Goal: Download file/media

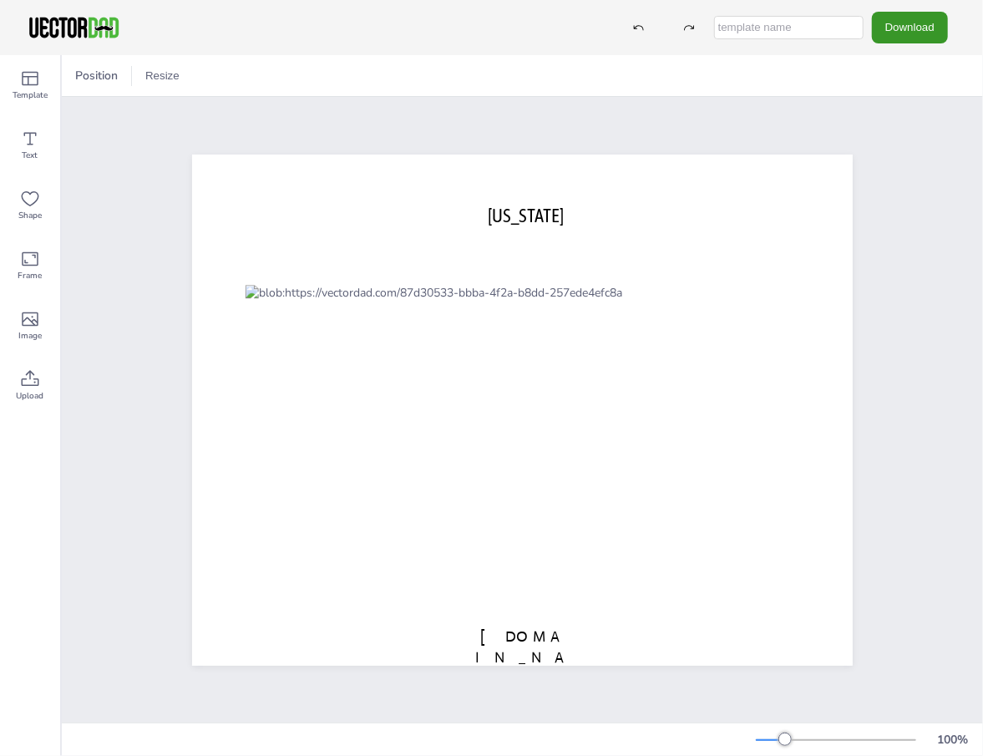
click at [929, 35] on button "Download" at bounding box center [910, 27] width 76 height 31
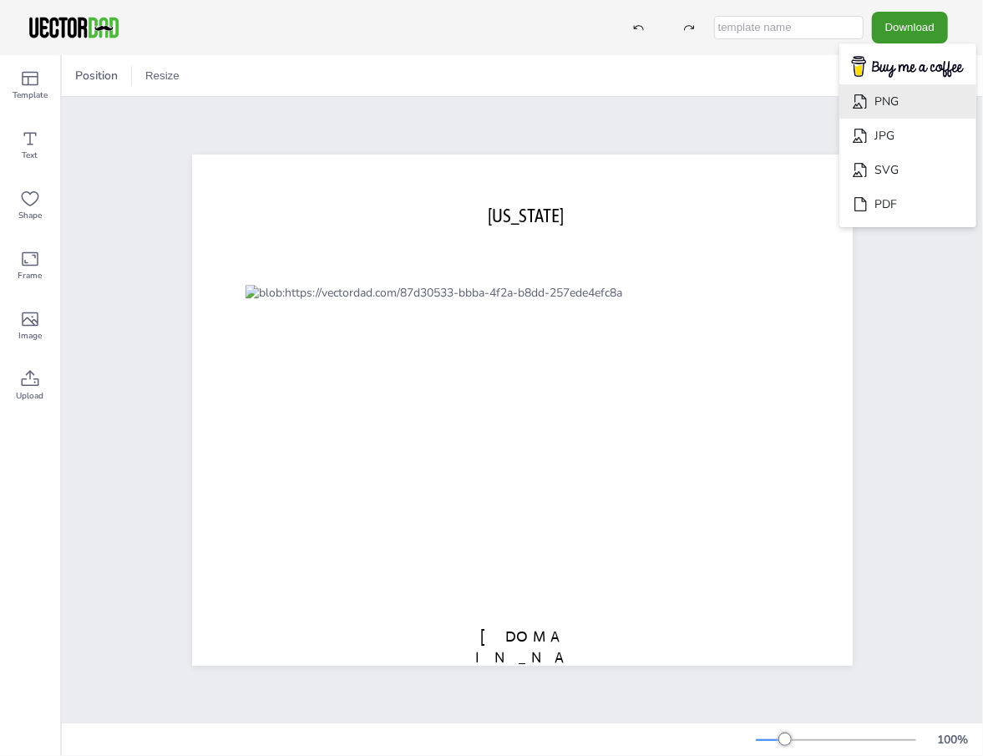
click at [878, 100] on li "PNG" at bounding box center [907, 101] width 137 height 34
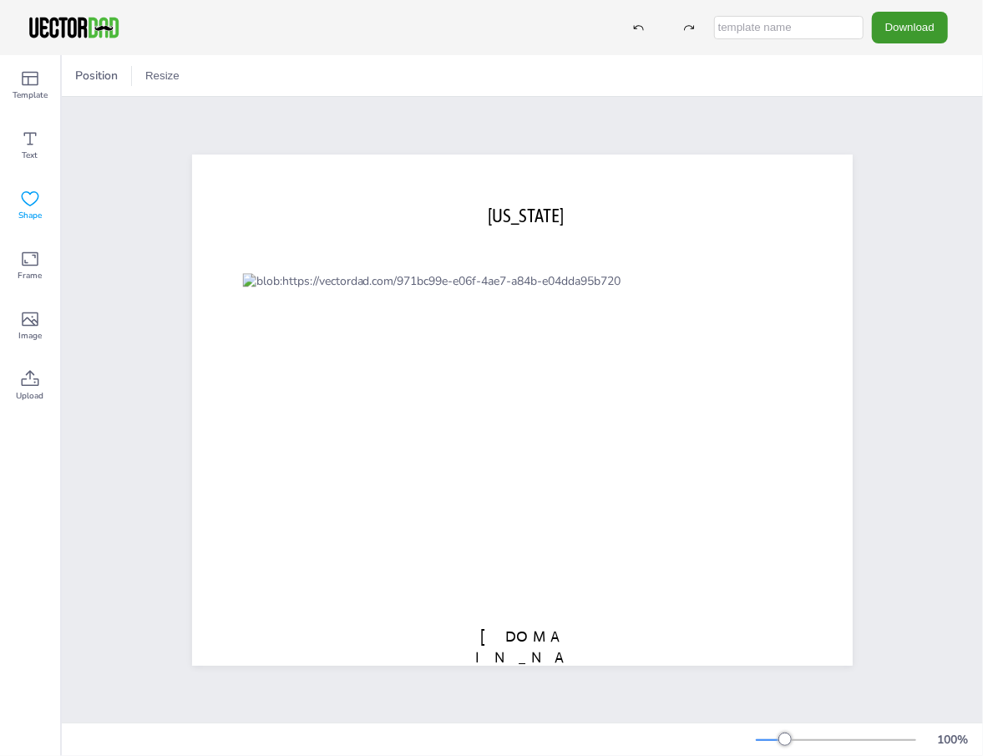
click at [28, 200] on icon at bounding box center [30, 199] width 20 height 20
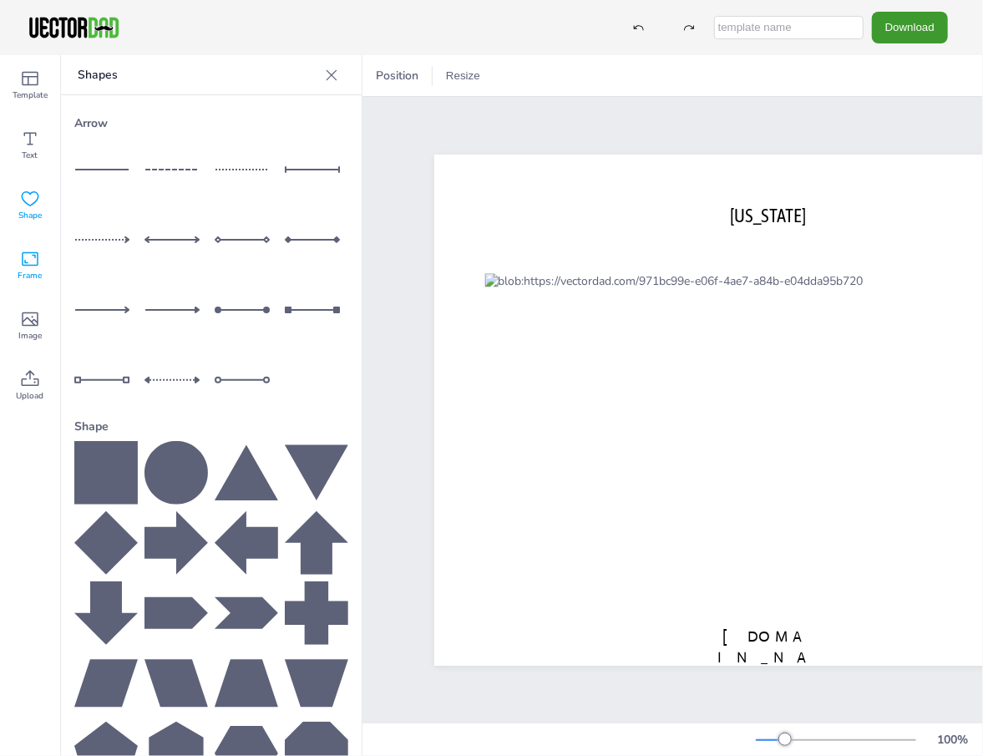
click at [29, 259] on icon at bounding box center [30, 259] width 20 height 20
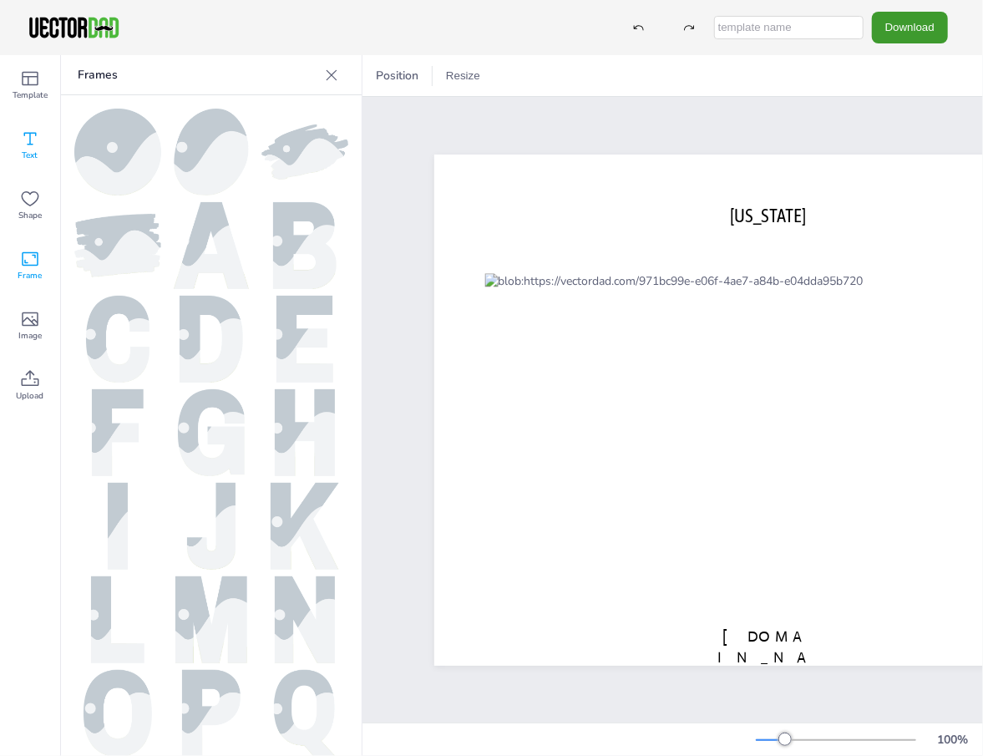
click at [33, 153] on span "Text" at bounding box center [31, 155] width 16 height 13
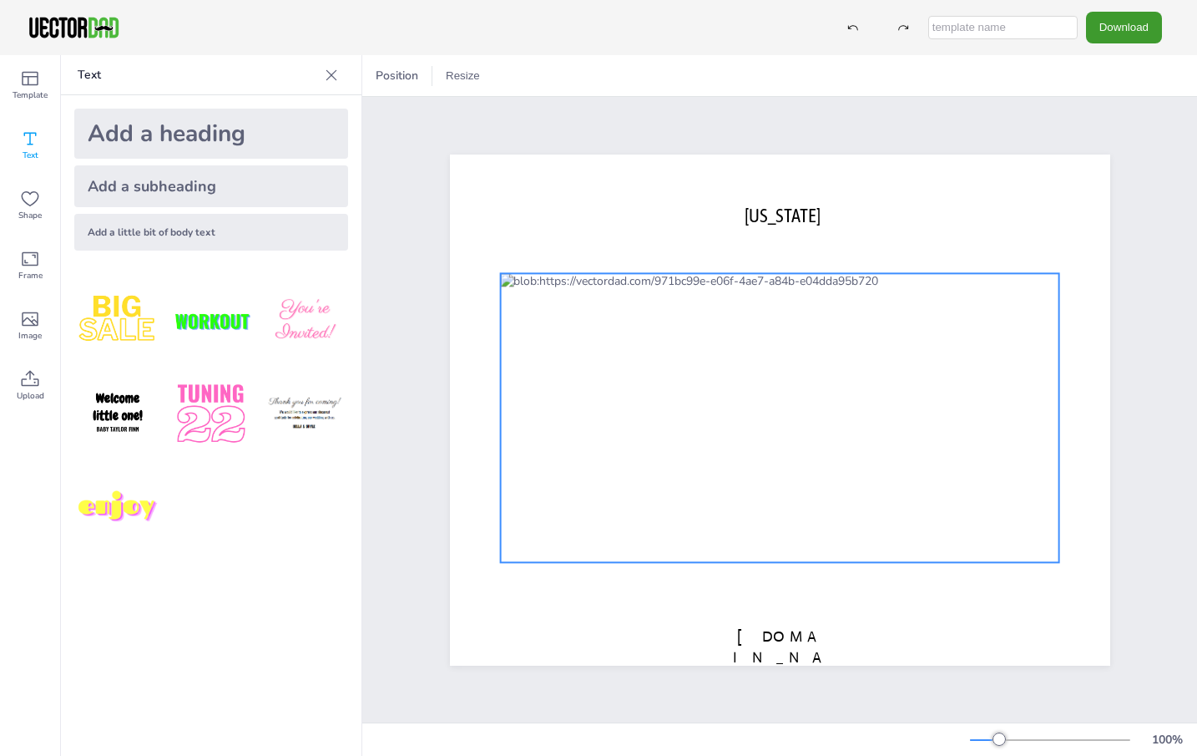
click at [968, 285] on div at bounding box center [779, 417] width 559 height 289
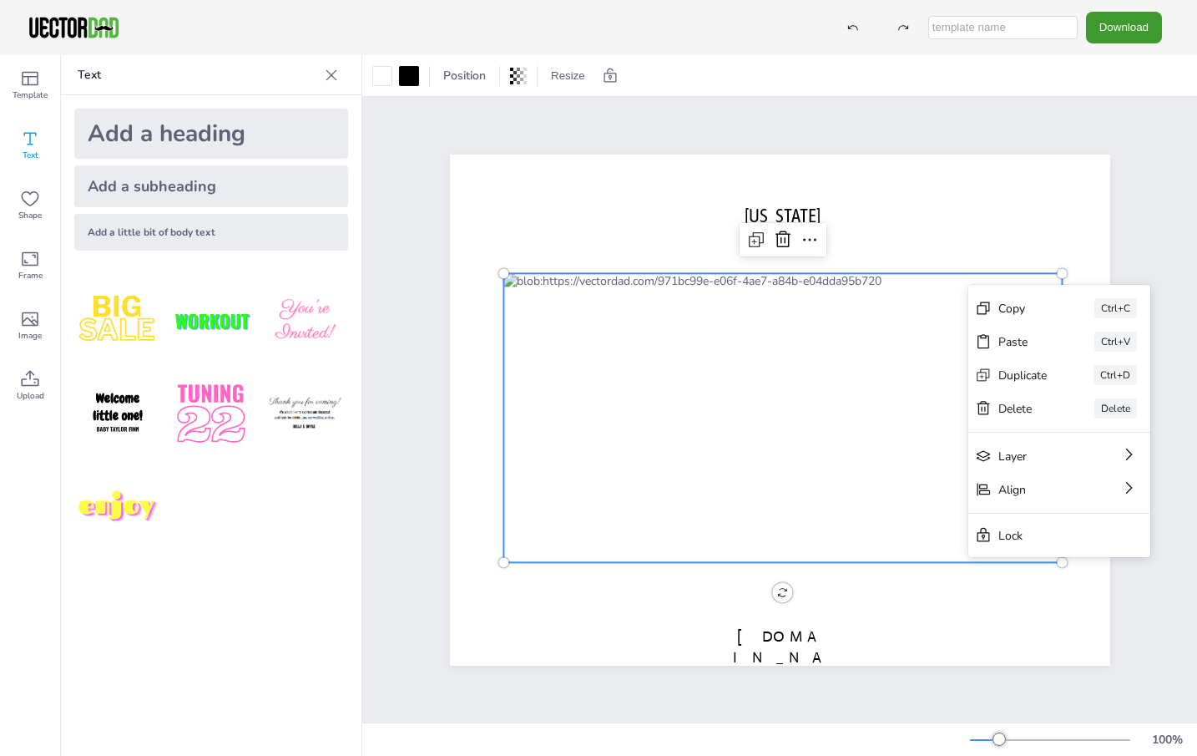
click at [982, 230] on div "[US_STATE] [DOMAIN_NAME]" at bounding box center [780, 409] width 710 height 511
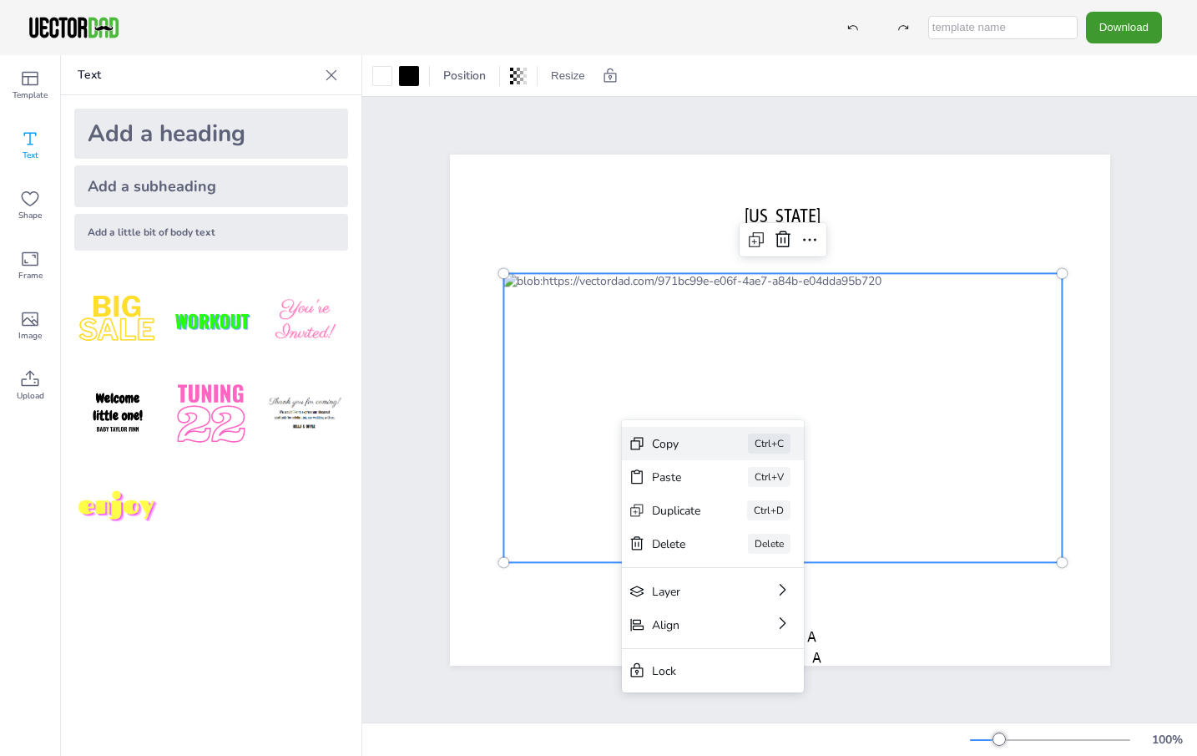
click at [665, 447] on div "Copy" at bounding box center [676, 444] width 49 height 16
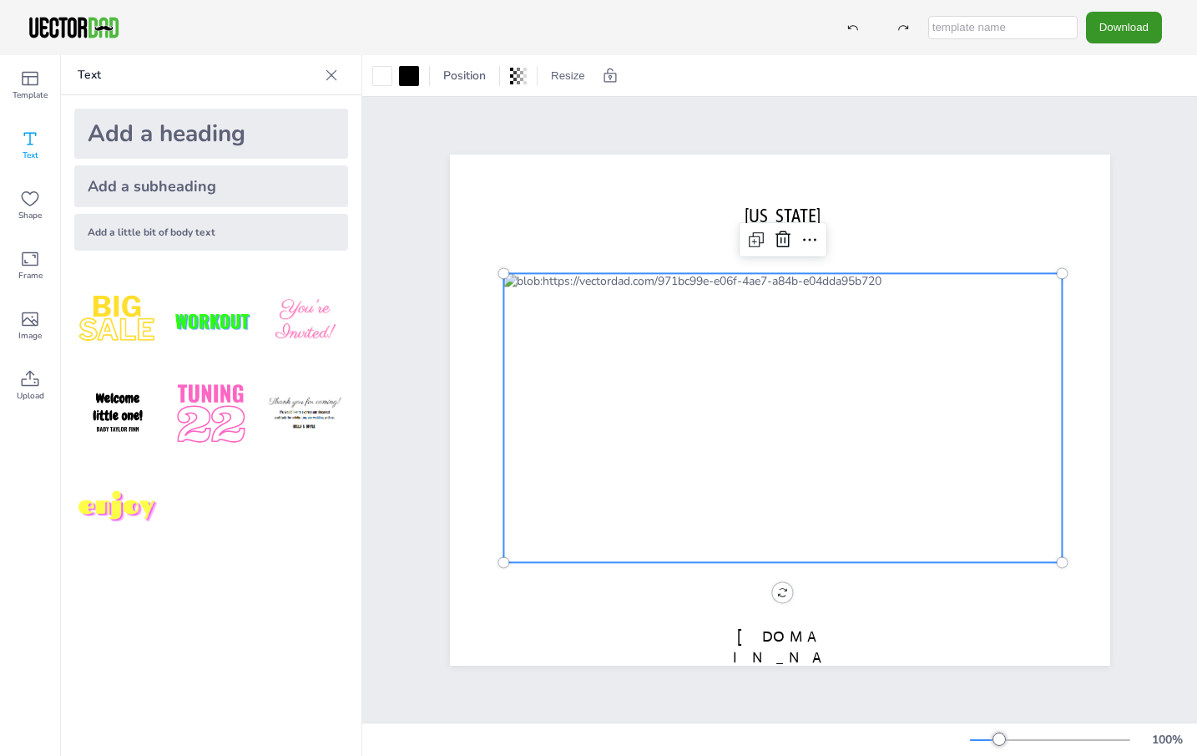
click at [982, 31] on button "Download" at bounding box center [1124, 27] width 76 height 31
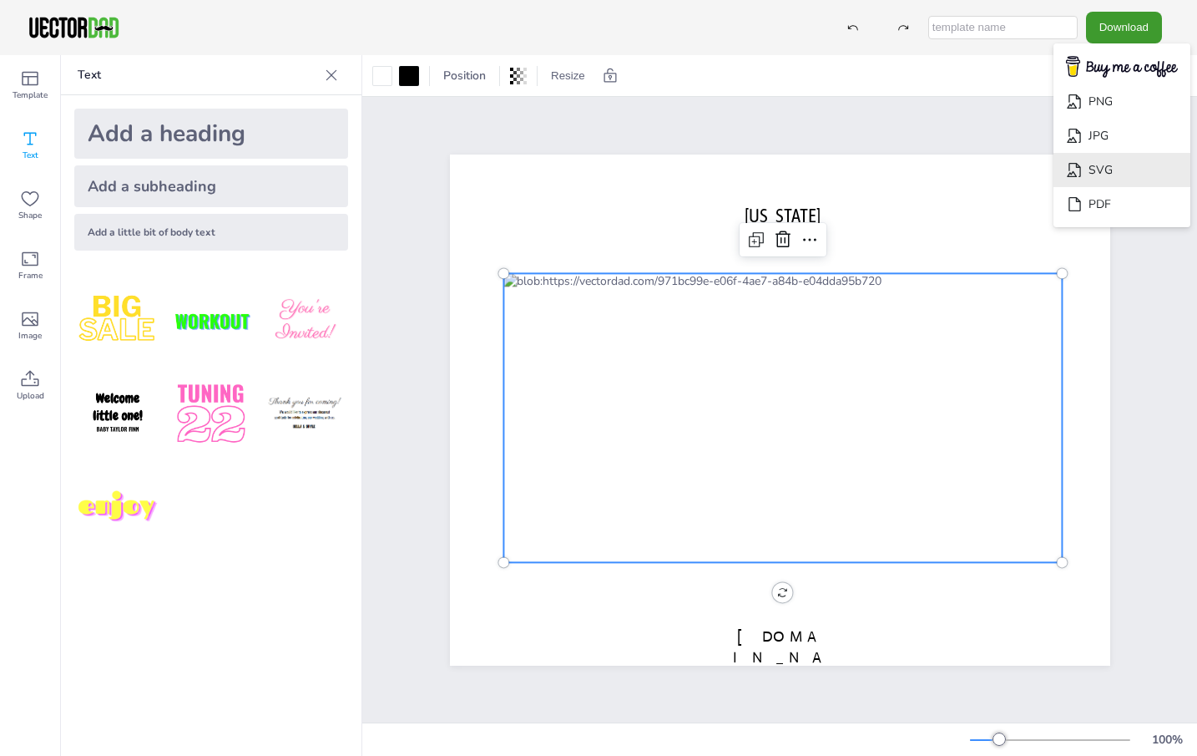
click at [982, 166] on li "SVG" at bounding box center [1122, 170] width 137 height 34
